Goal: Transaction & Acquisition: Book appointment/travel/reservation

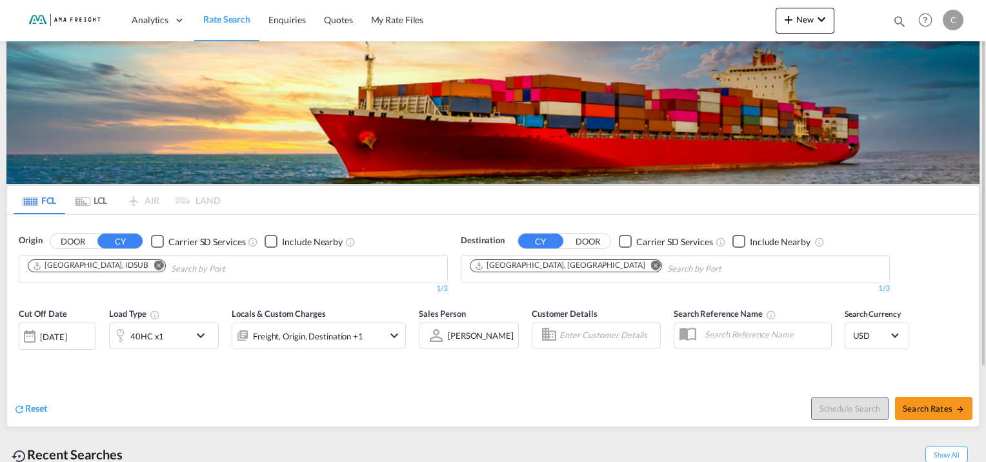
click at [154, 262] on md-icon "Remove" at bounding box center [159, 266] width 10 height 10
type input "mundra"
drag, startPoint x: 113, startPoint y: 269, endPoint x: 145, endPoint y: 280, distance: 33.5
click at [174, 297] on div "Mundra India INMUN" at bounding box center [127, 298] width 245 height 39
click at [651, 264] on md-icon "Remove" at bounding box center [656, 266] width 10 height 10
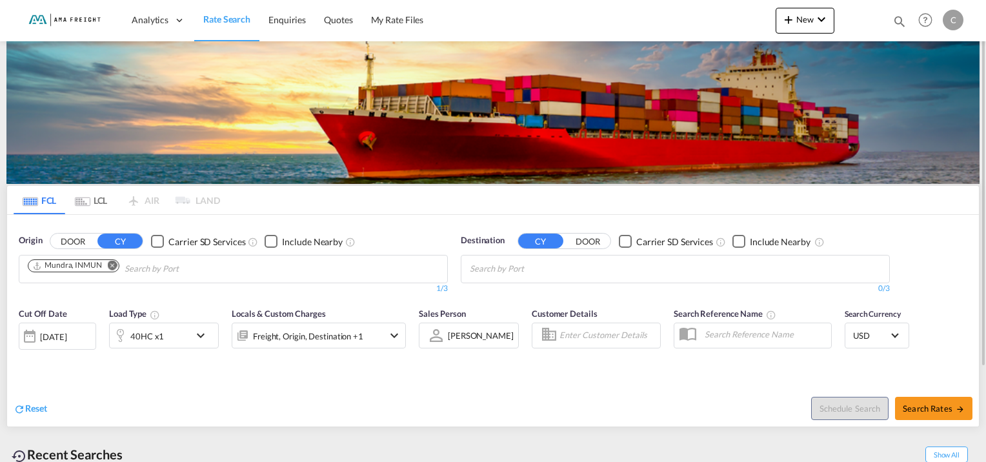
click at [547, 261] on body "Analytics Reports Rate Search Enquiries Quotes My Rate Files Analytics" at bounding box center [493, 231] width 986 height 462
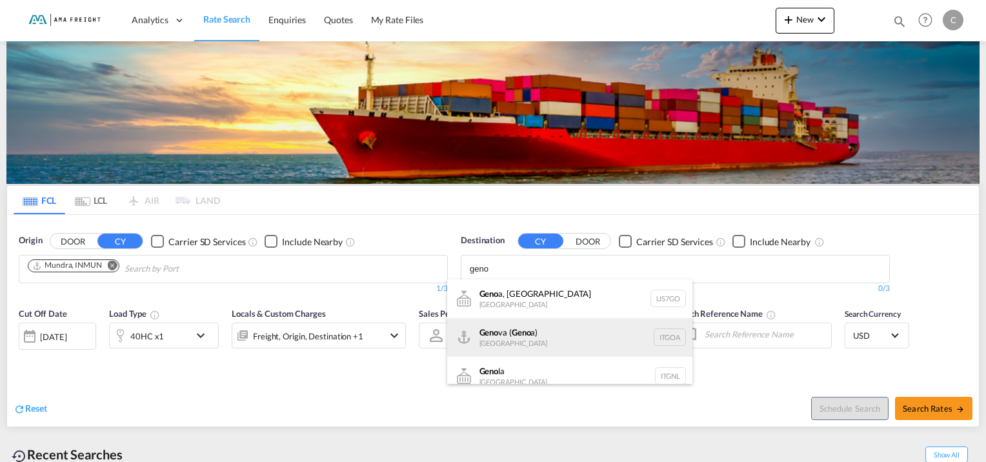
type input "geno"
click at [511, 332] on div "Geno va ( Geno a) [GEOGRAPHIC_DATA] ITGOA" at bounding box center [569, 337] width 245 height 39
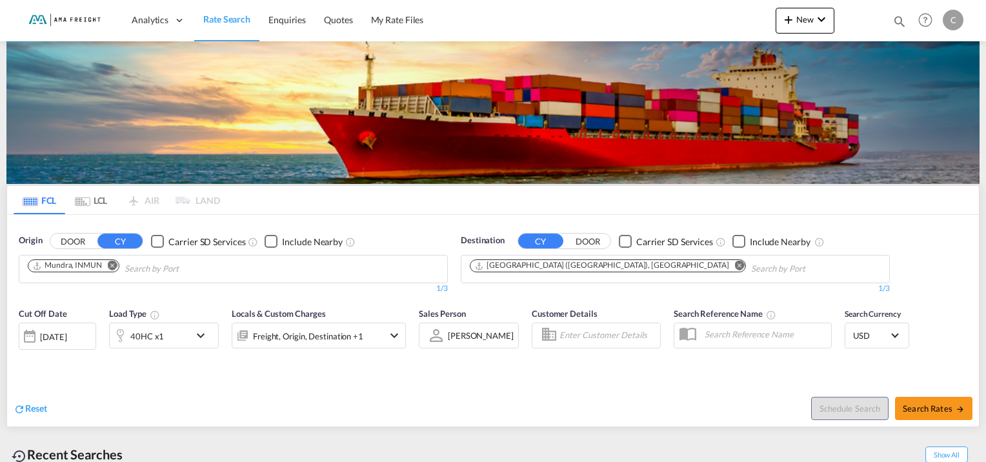
click at [66, 337] on div "[DATE]" at bounding box center [53, 337] width 26 height 12
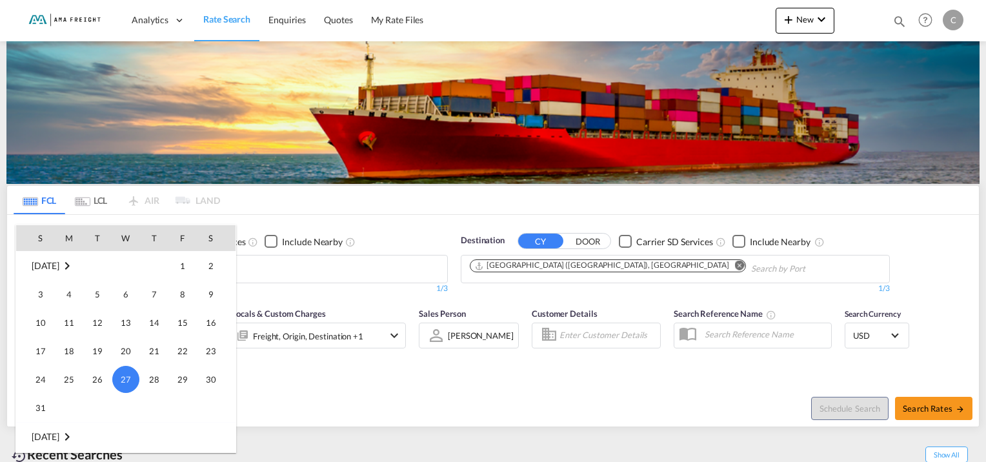
scroll to position [577, 0]
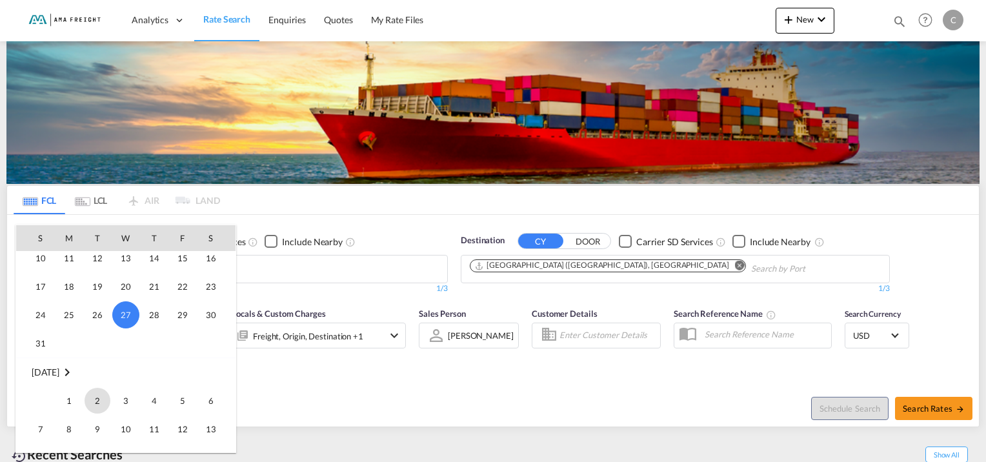
click at [101, 397] on span "2" at bounding box center [98, 401] width 26 height 26
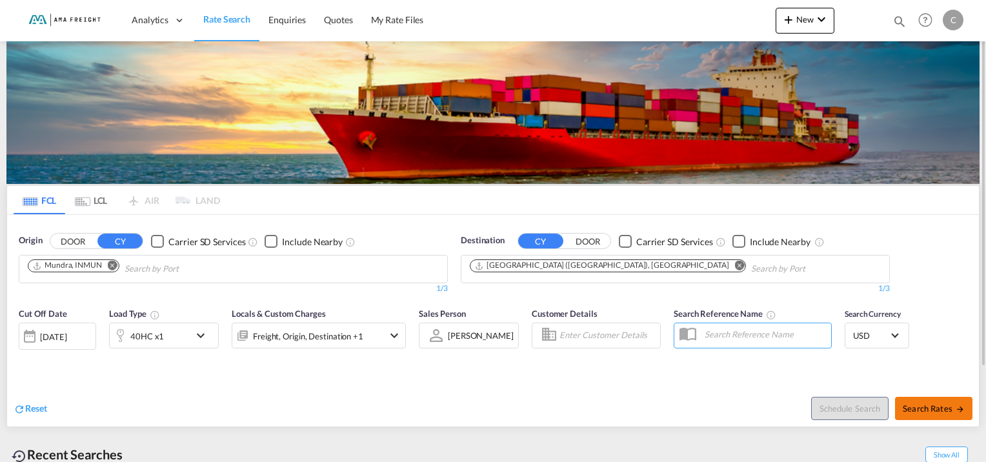
click at [926, 411] on span "Search Rates" at bounding box center [934, 408] width 62 height 10
type input "INMUN to [GEOGRAPHIC_DATA] / [DATE]"
